Goal: Task Accomplishment & Management: Manage account settings

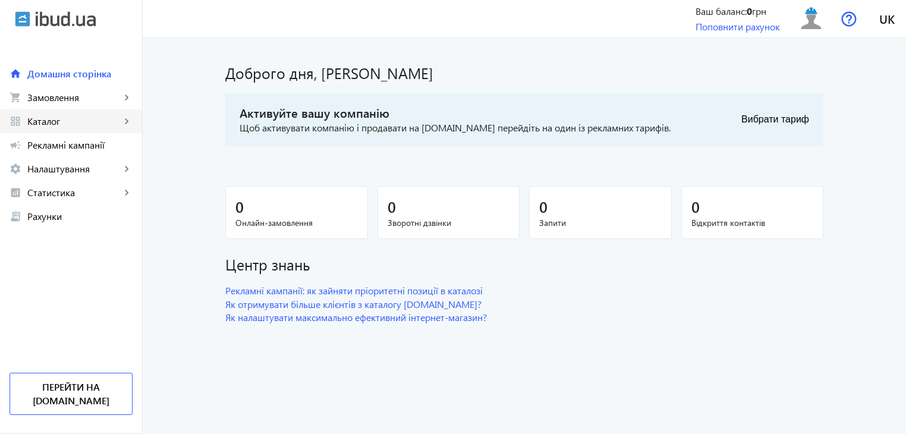
click at [125, 119] on mat-icon "keyboard_arrow_right" at bounding box center [127, 121] width 12 height 12
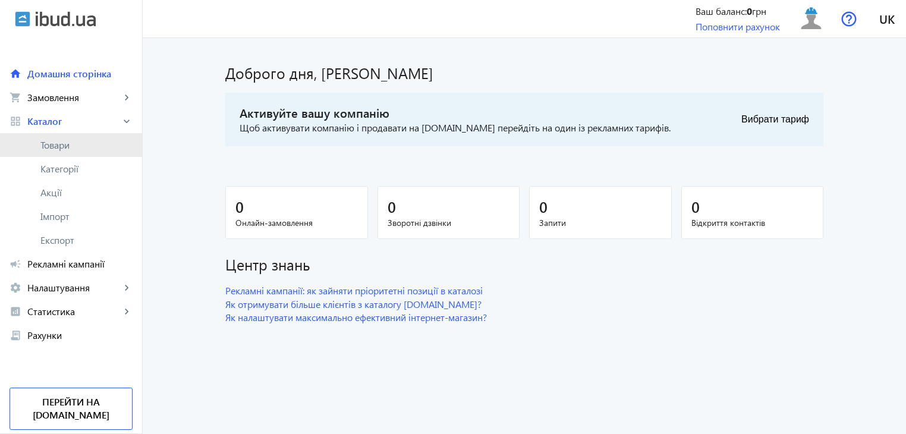
click at [45, 144] on span "Товари" at bounding box center [86, 145] width 92 height 12
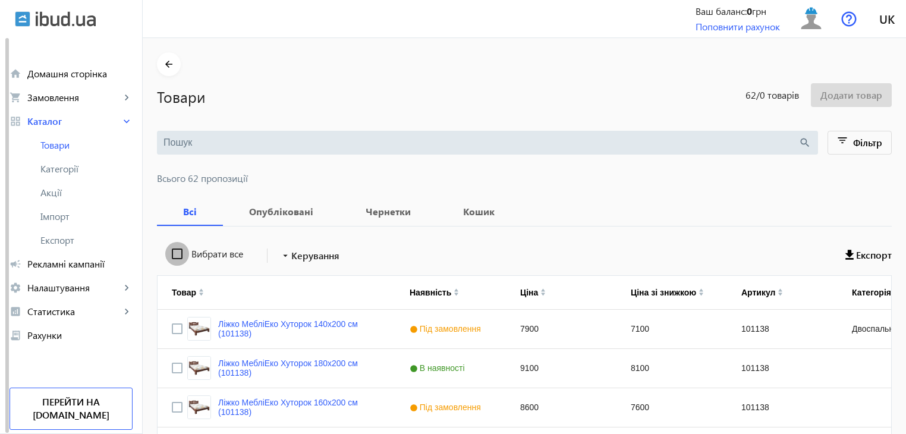
click at [168, 253] on input "Вибрати все" at bounding box center [177, 254] width 24 height 24
checkbox input "true"
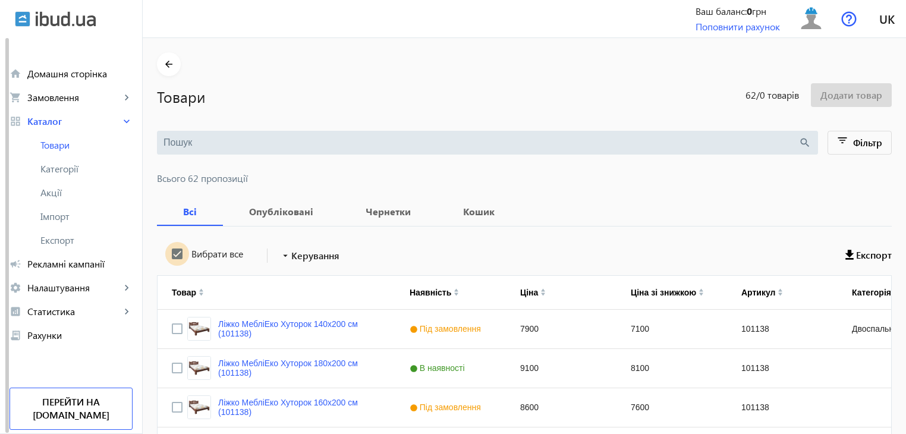
checkbox input "true"
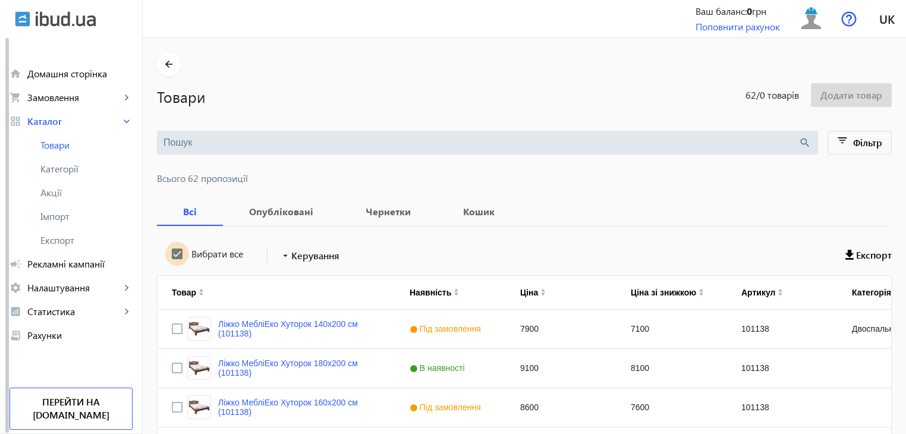
checkbox input "true"
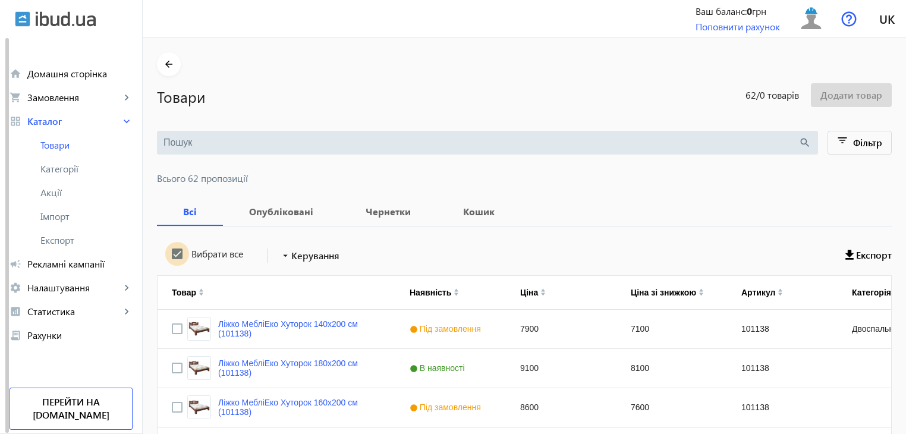
checkbox input "true"
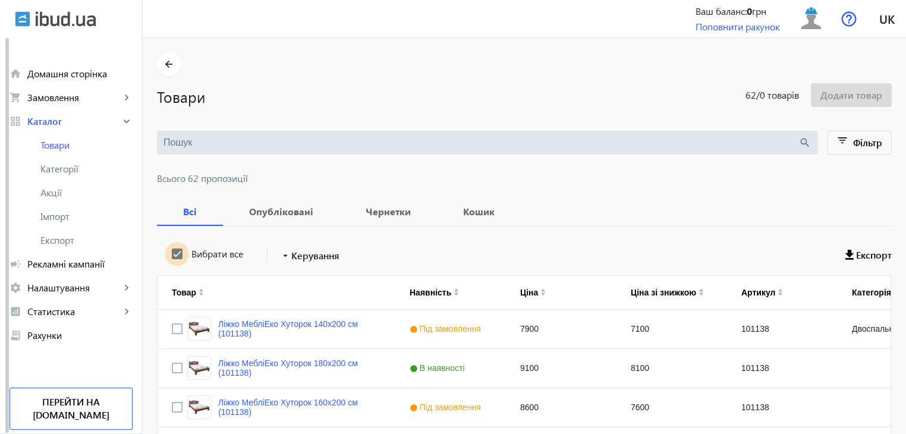
checkbox input "true"
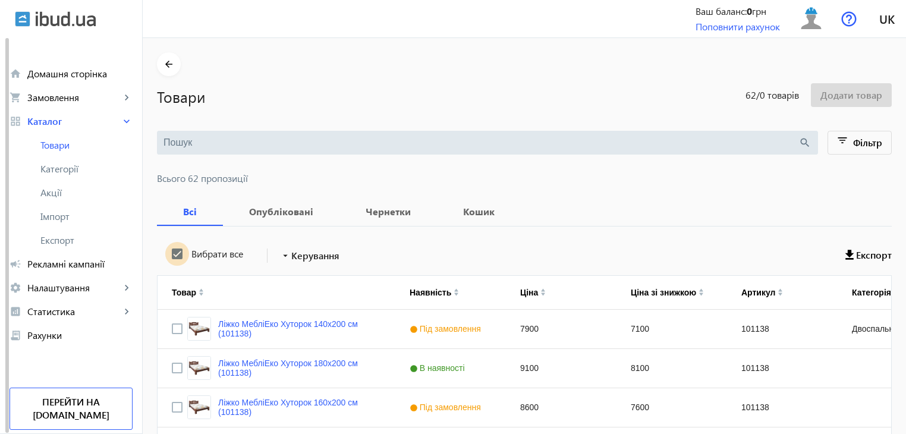
checkbox input "true"
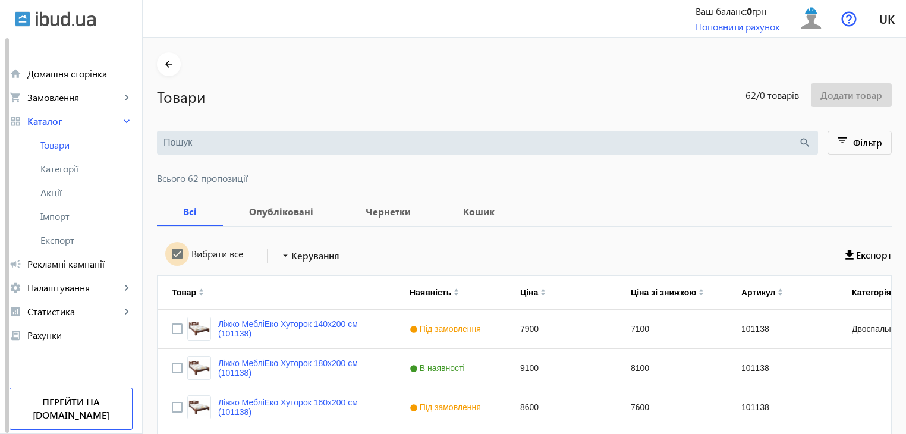
checkbox input "true"
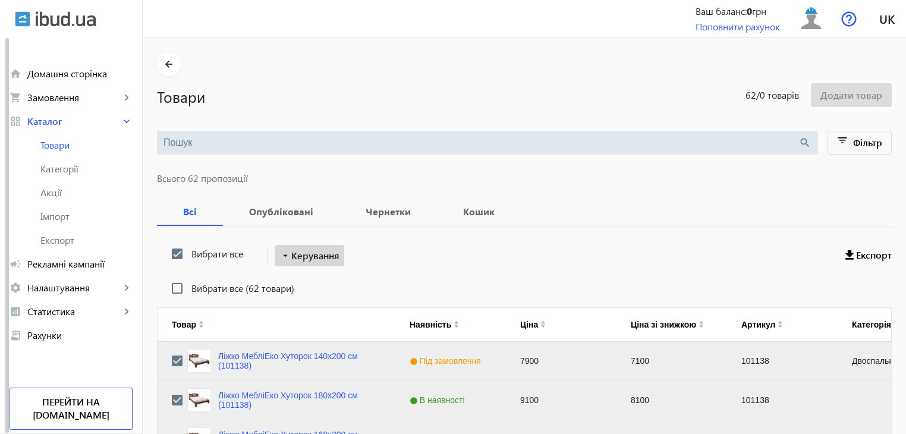
click at [313, 256] on span "Керування" at bounding box center [315, 255] width 48 height 14
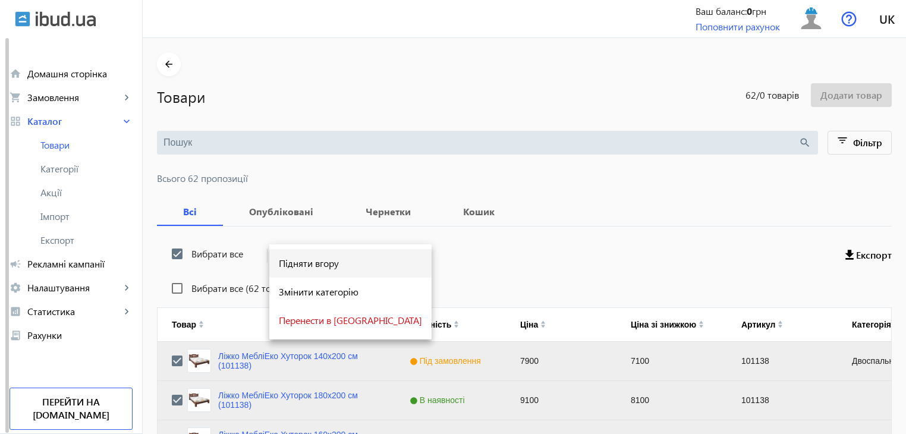
click at [310, 266] on span "Підняти вгору" at bounding box center [350, 264] width 143 height 10
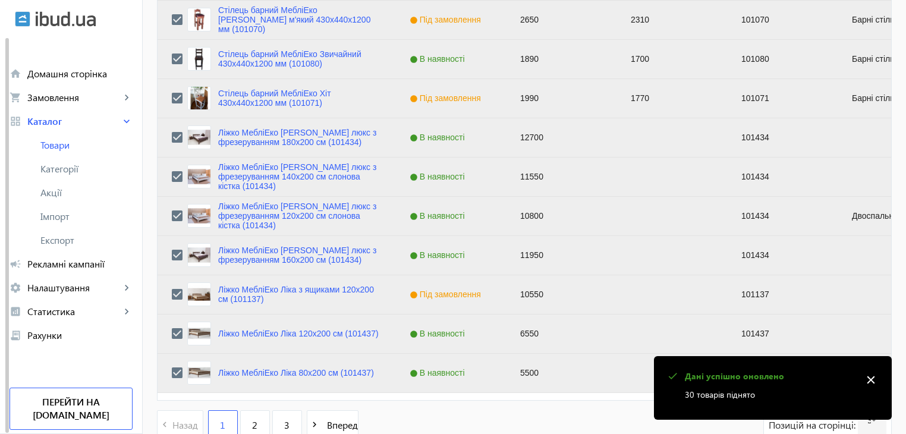
scroll to position [1198, 0]
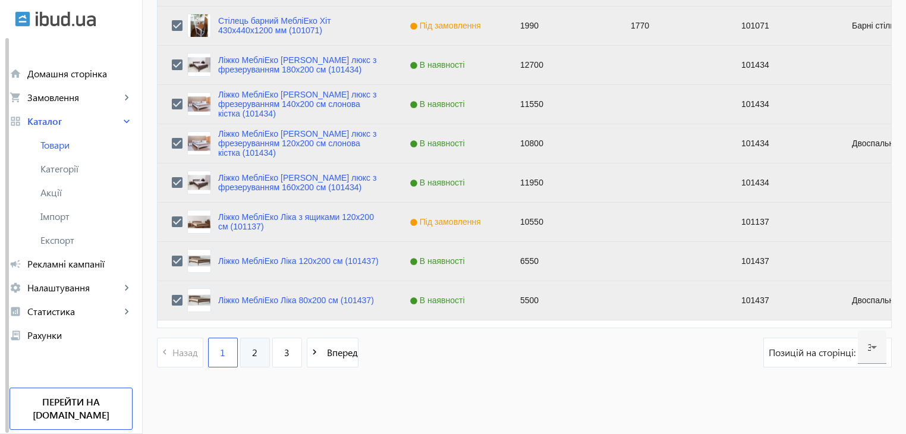
click at [252, 353] on span "2" at bounding box center [254, 352] width 5 height 13
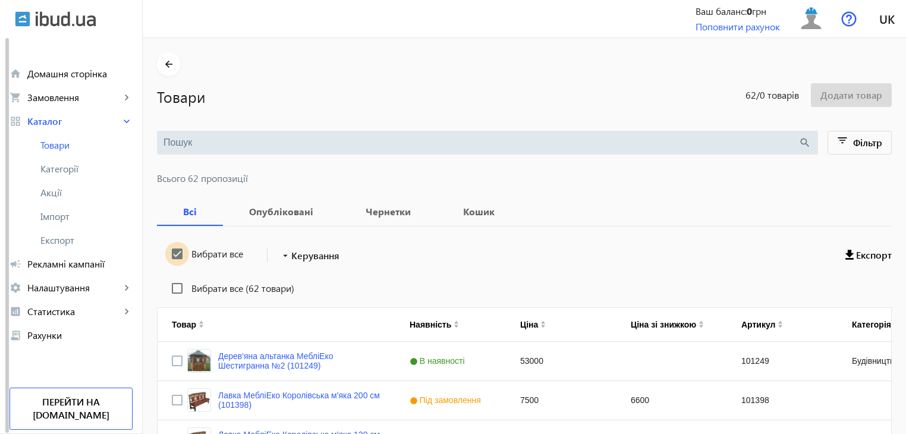
click at [166, 251] on input "Вибрати все" at bounding box center [177, 254] width 24 height 24
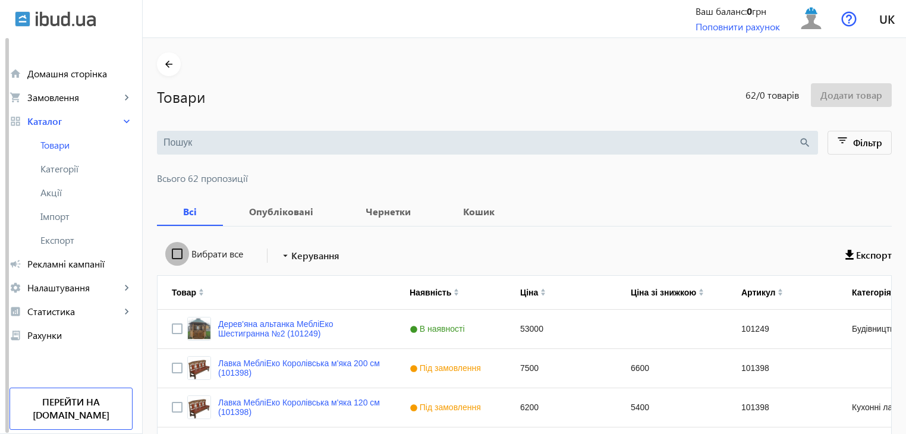
click at [166, 251] on input "Вибрати все" at bounding box center [177, 254] width 24 height 24
checkbox input "true"
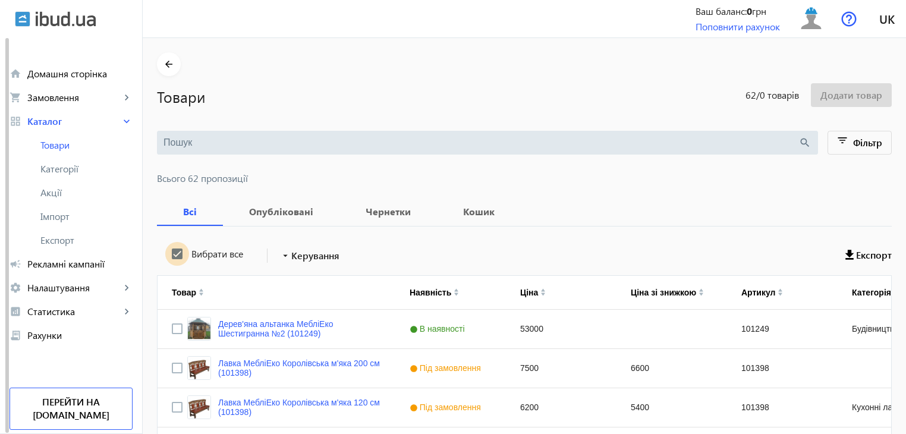
checkbox input "true"
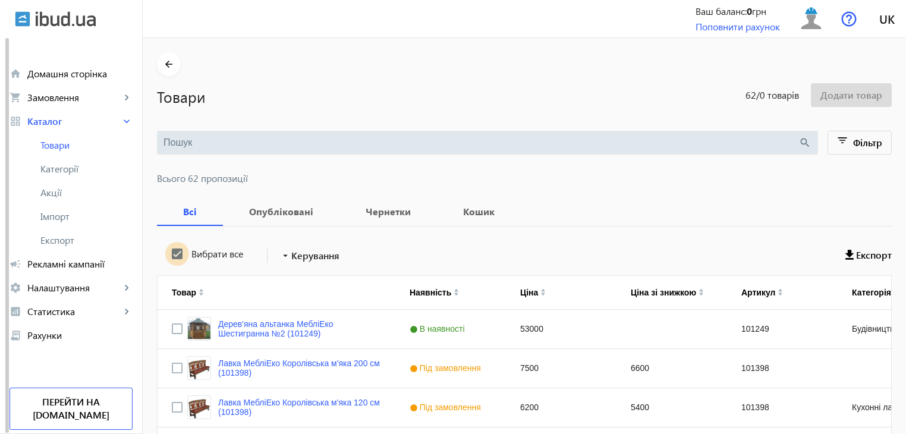
checkbox input "true"
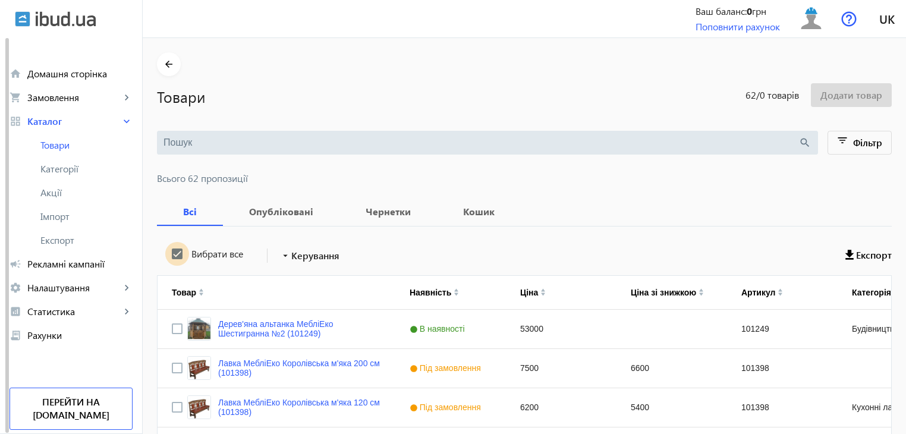
checkbox input "true"
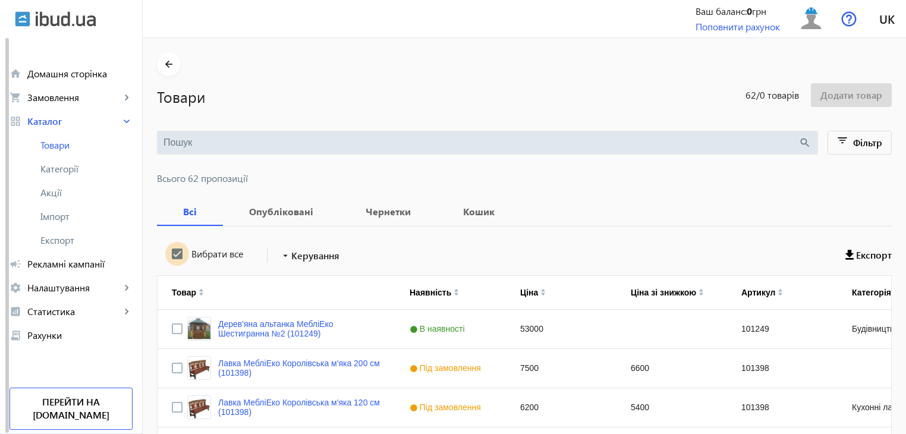
checkbox input "true"
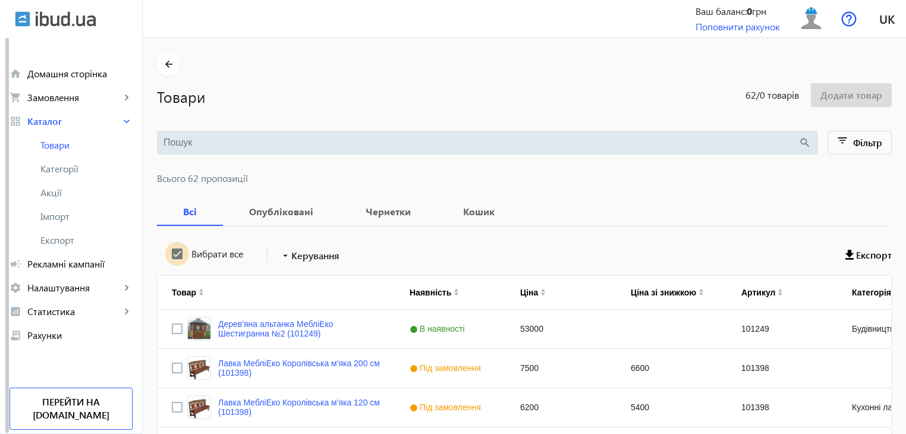
checkbox input "true"
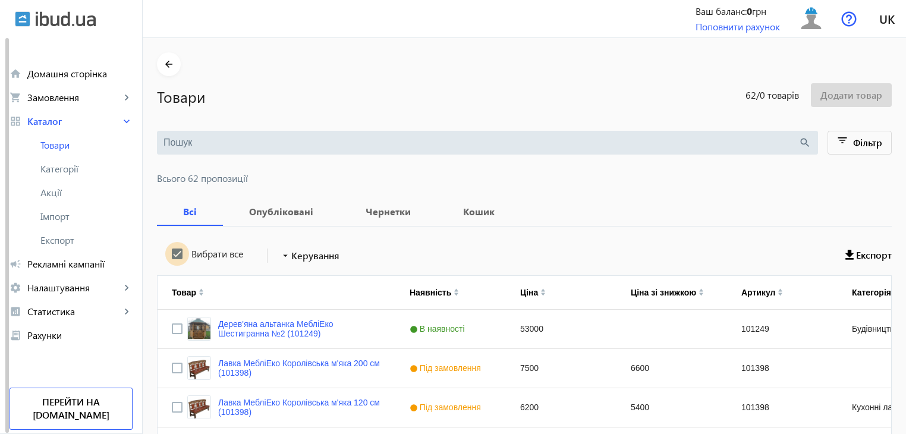
checkbox input "true"
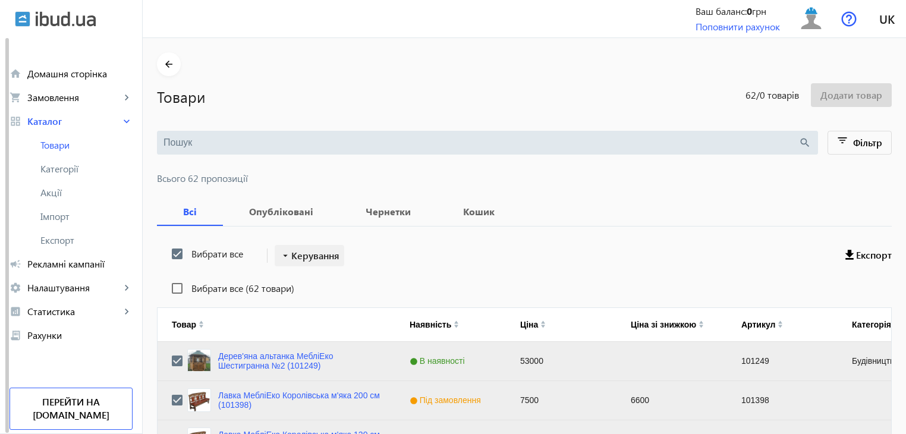
click at [323, 253] on span "Керування" at bounding box center [315, 255] width 48 height 14
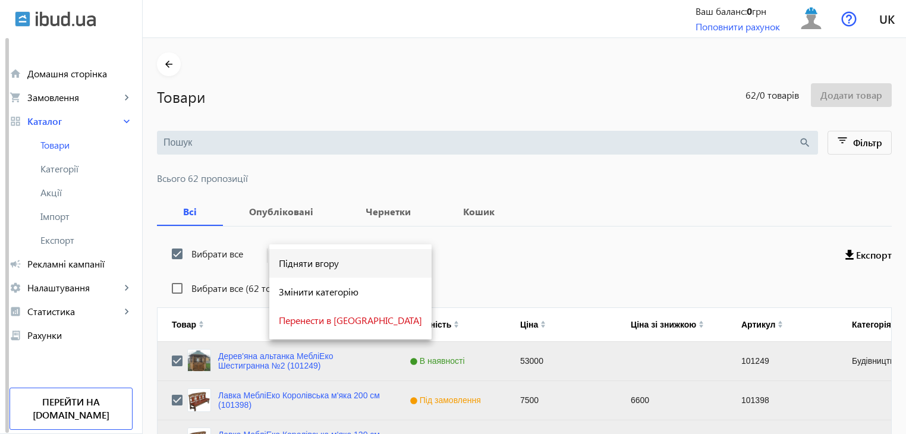
click at [317, 263] on span "Підняти вгору" at bounding box center [350, 264] width 143 height 10
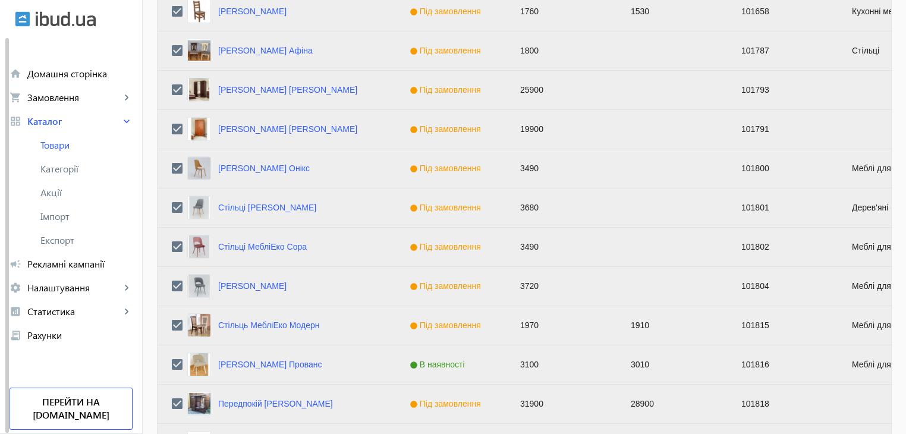
scroll to position [1198, 0]
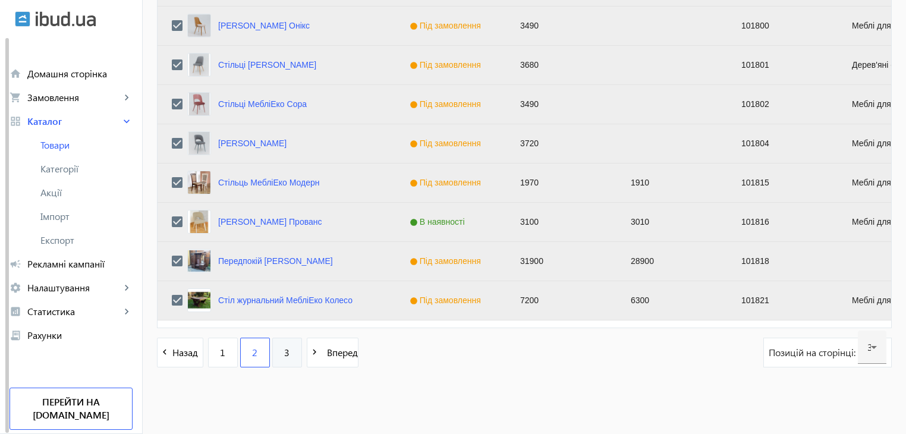
click at [284, 355] on span "3" at bounding box center [286, 352] width 5 height 13
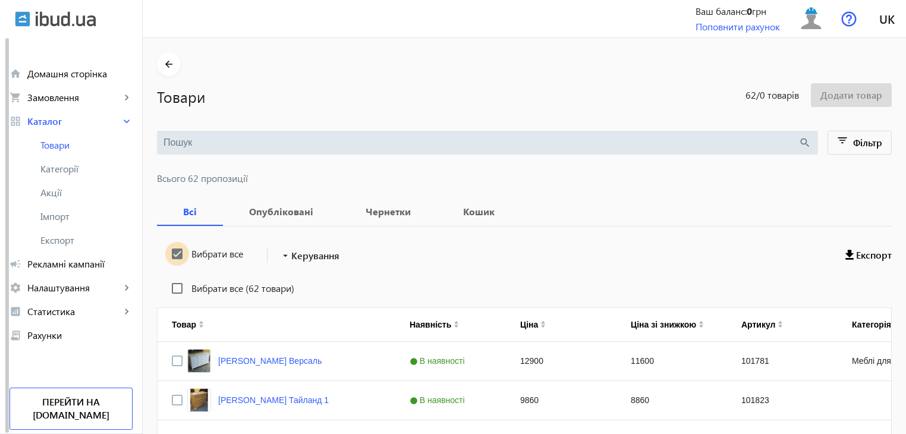
click at [169, 255] on input "Вибрати все" at bounding box center [177, 254] width 24 height 24
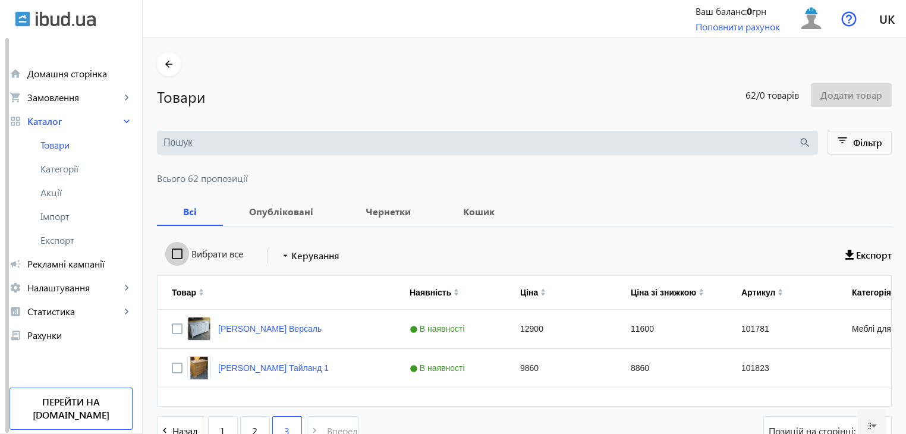
click at [169, 255] on input "Вибрати все" at bounding box center [177, 254] width 24 height 24
checkbox input "true"
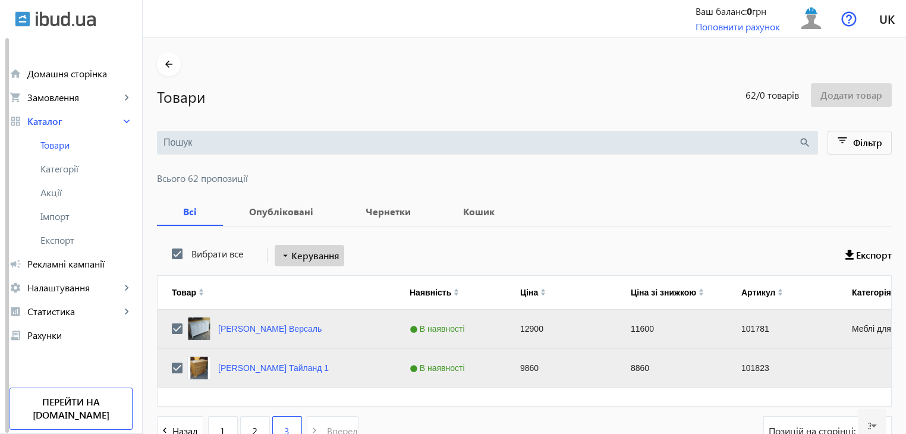
click at [307, 250] on span "Керування" at bounding box center [315, 255] width 48 height 14
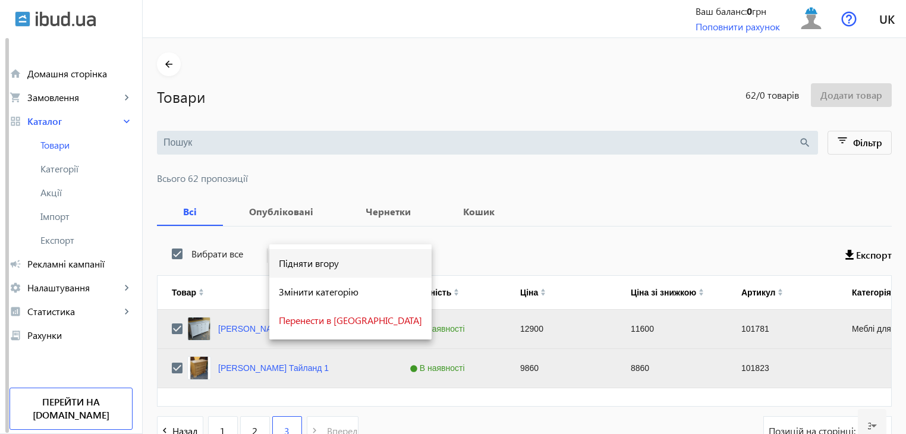
click at [311, 259] on span "Підняти вгору" at bounding box center [350, 264] width 143 height 10
